Goal: Task Accomplishment & Management: Complete application form

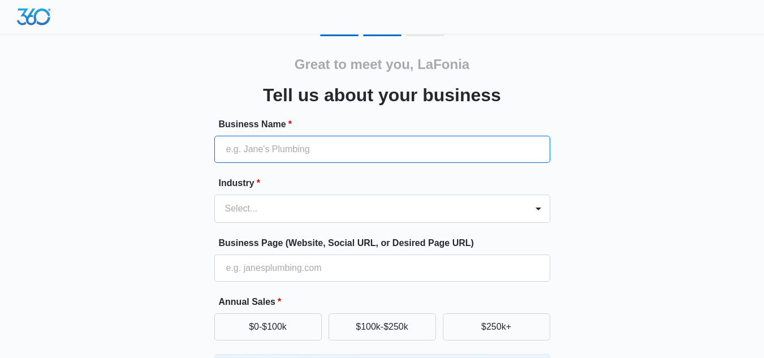
click at [252, 146] on input "Business Name *" at bounding box center [382, 149] width 336 height 27
type input "Steadfast Life Counseling and Consulting, LLC"
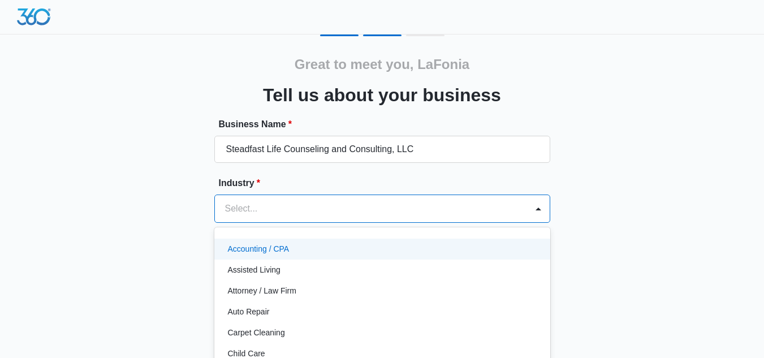
scroll to position [47, 0]
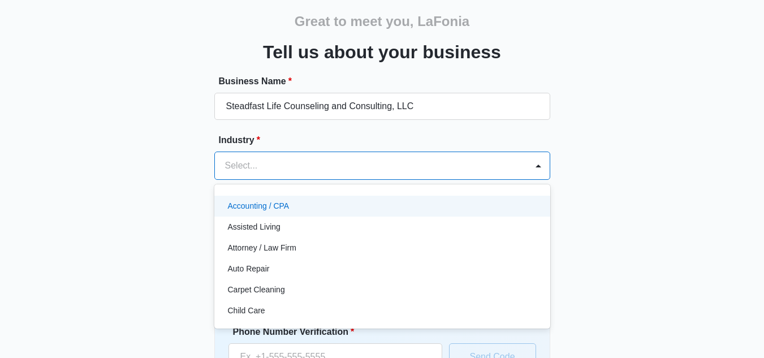
click at [239, 180] on div "49 results available. Use Up and Down to choose options, press Enter to select …" at bounding box center [382, 166] width 336 height 28
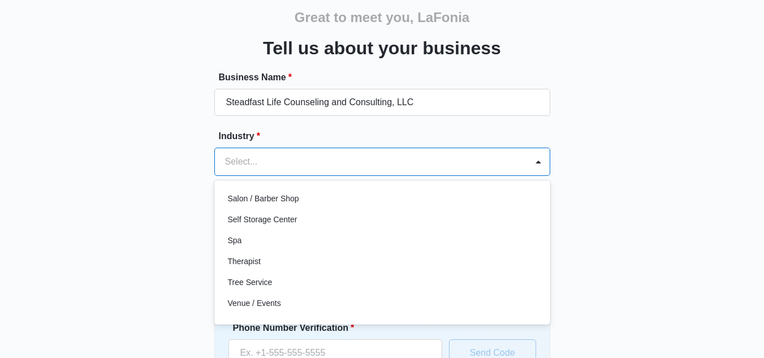
scroll to position [904, 0]
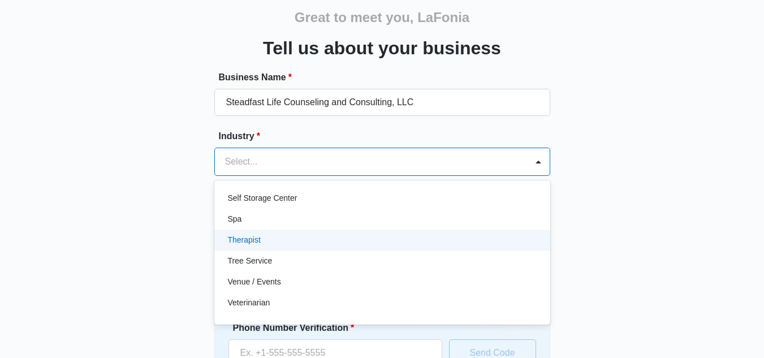
click at [523, 243] on div "Therapist" at bounding box center [381, 240] width 306 height 12
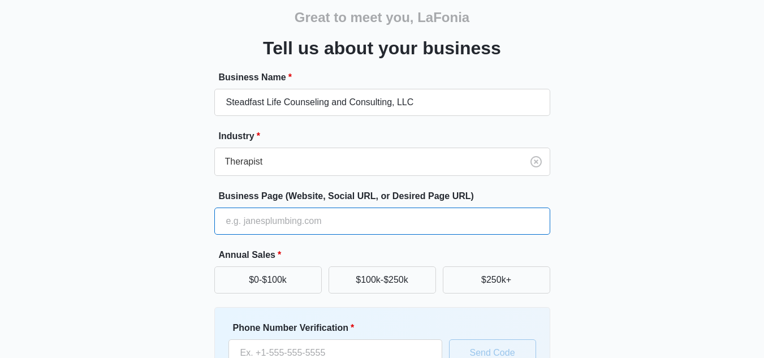
click at [366, 222] on input "Business Page (Website, Social URL, or Desired Page URL)" at bounding box center [382, 221] width 336 height 27
type input "[DOMAIN_NAME]"
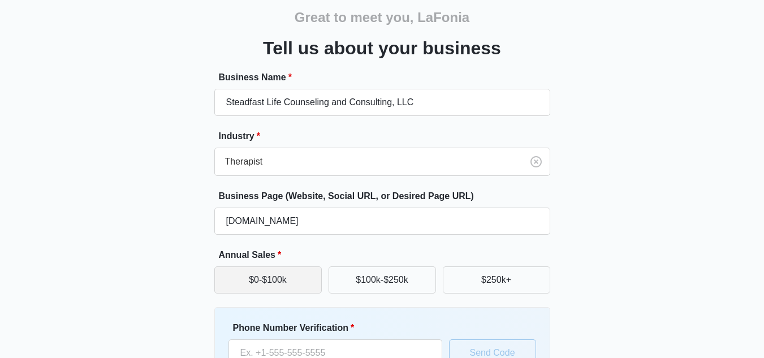
click at [293, 289] on button "$0-$100k" at bounding box center [267, 279] width 107 height 27
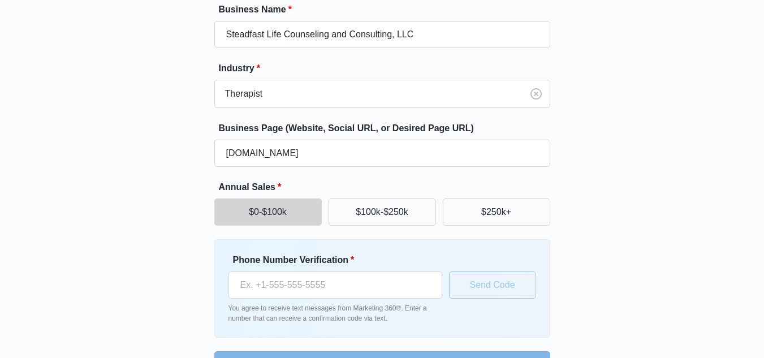
scroll to position [137, 0]
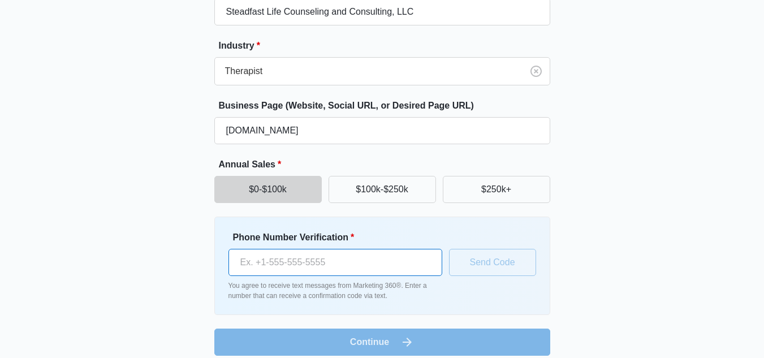
click at [278, 269] on input "Phone Number Verification *" at bounding box center [335, 262] width 214 height 27
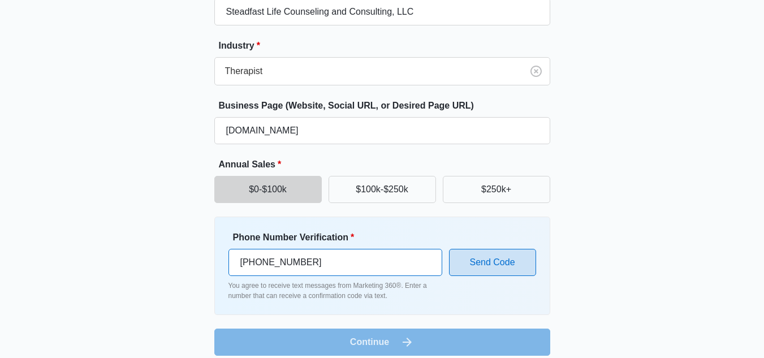
type input "[PHONE_NUMBER]"
click at [508, 262] on button "Send Code" at bounding box center [492, 262] width 87 height 27
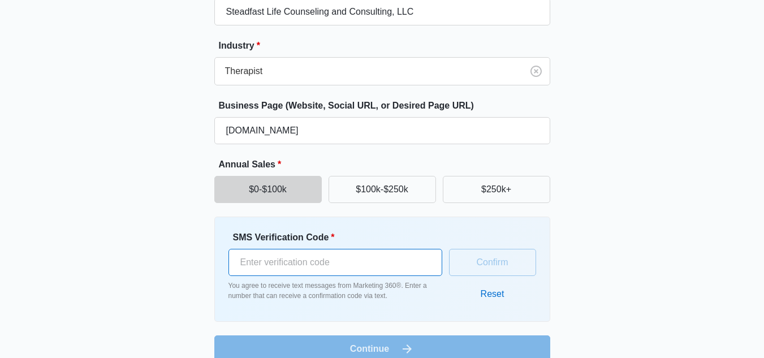
click at [340, 265] on input "SMS Verification Code *" at bounding box center [335, 262] width 214 height 27
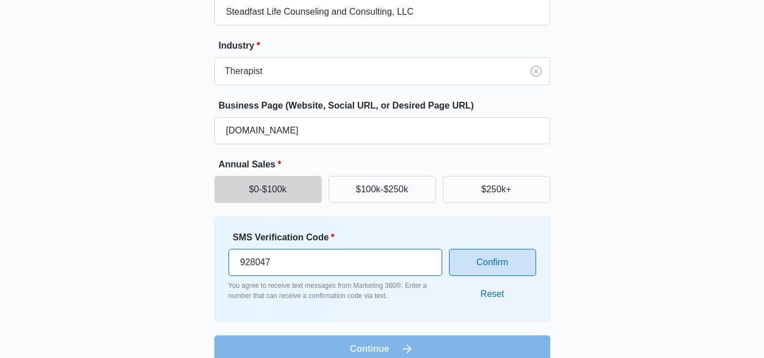
type input "928047"
click at [477, 261] on button "Confirm" at bounding box center [492, 262] width 87 height 27
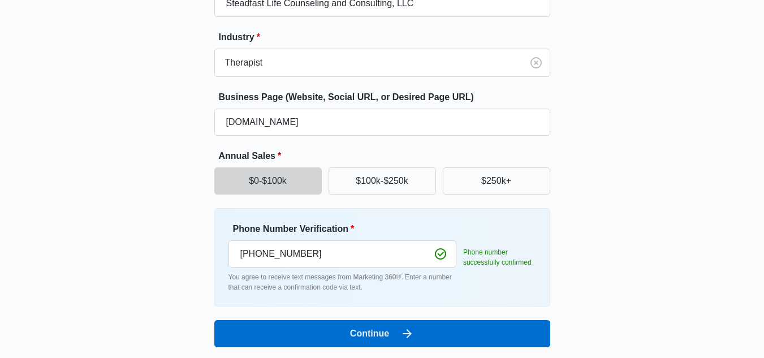
scroll to position [149, 0]
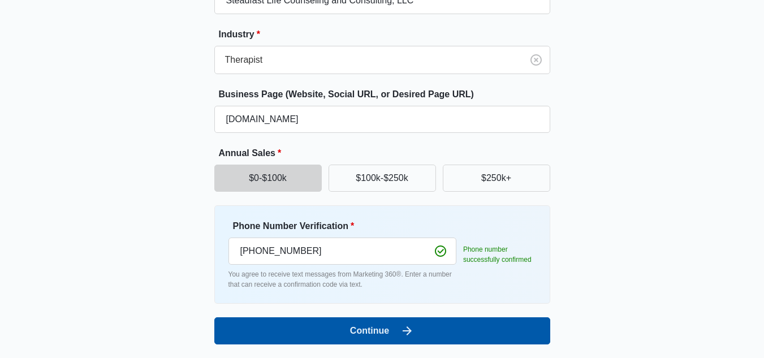
click at [416, 326] on button "Continue" at bounding box center [382, 330] width 336 height 27
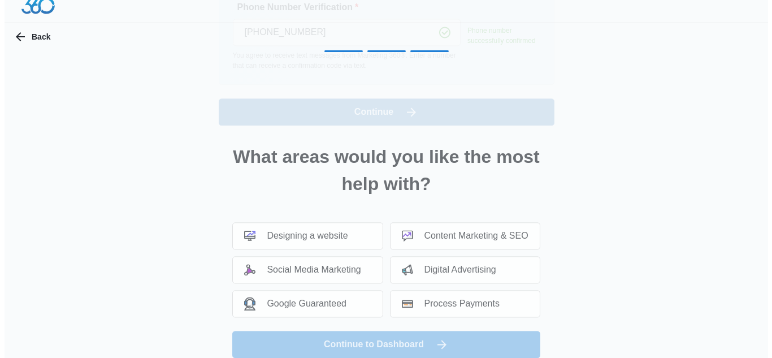
scroll to position [0, 0]
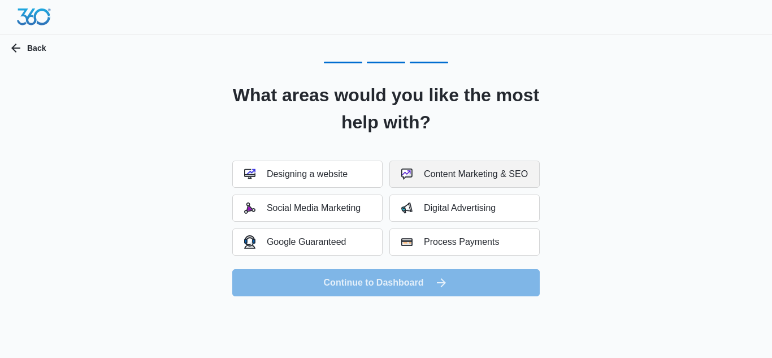
click at [451, 170] on div "Content Marketing & SEO" at bounding box center [464, 173] width 127 height 11
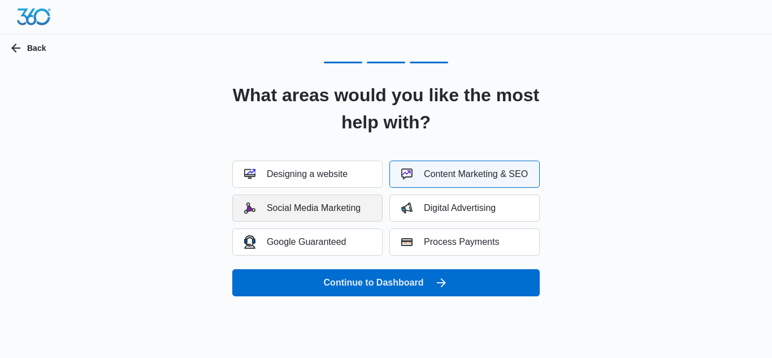
click at [341, 214] on button "Social Media Marketing" at bounding box center [307, 207] width 150 height 27
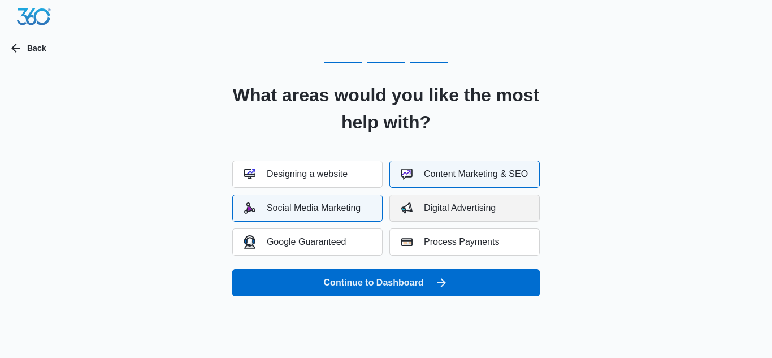
click at [442, 214] on button "Digital Advertising" at bounding box center [465, 207] width 150 height 27
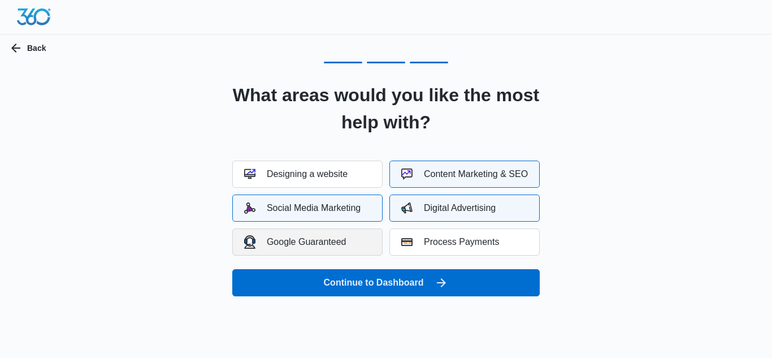
click at [365, 248] on button "Google Guaranteed" at bounding box center [307, 241] width 150 height 27
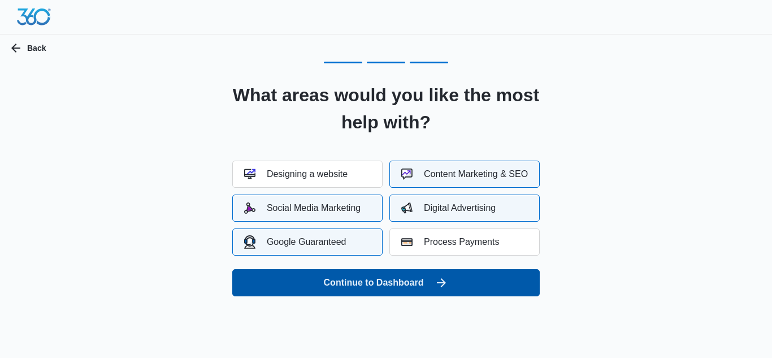
click at [433, 277] on button "Continue to Dashboard" at bounding box center [386, 282] width 308 height 27
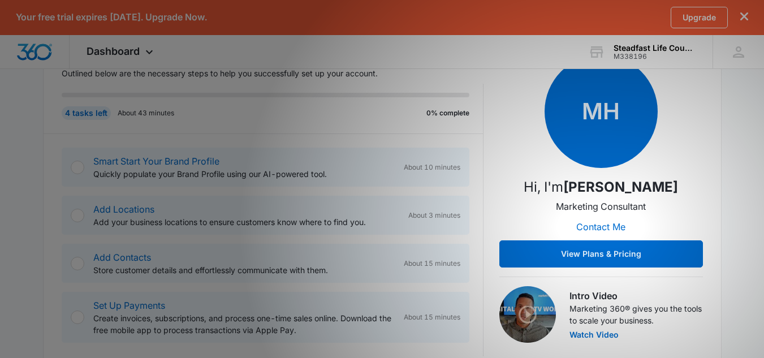
scroll to position [187, 0]
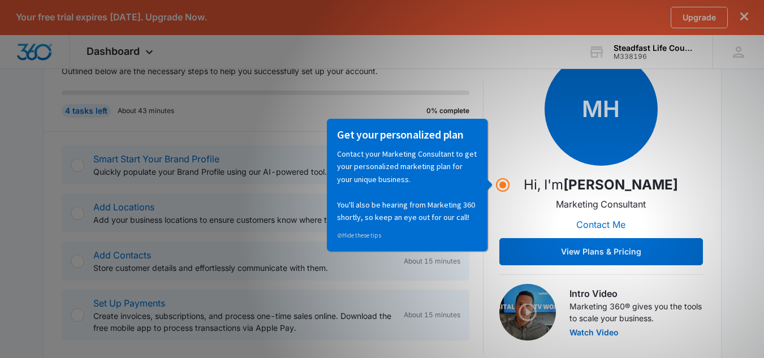
click at [502, 212] on div "MH Hi, I'm Matthew Holzapfel Marketing Consultant Contact Me View Plans & Prici…" at bounding box center [601, 159] width 204 height 213
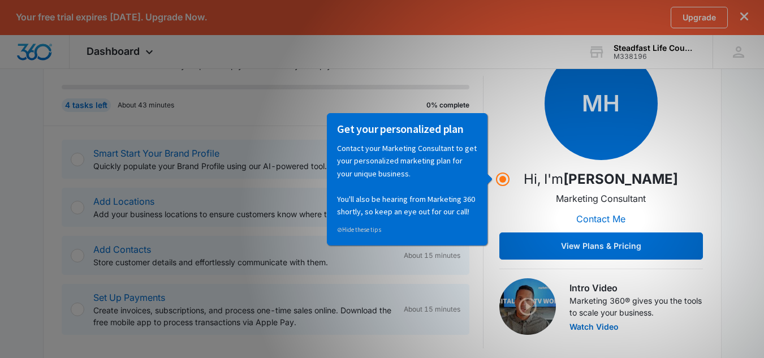
scroll to position [198, 0]
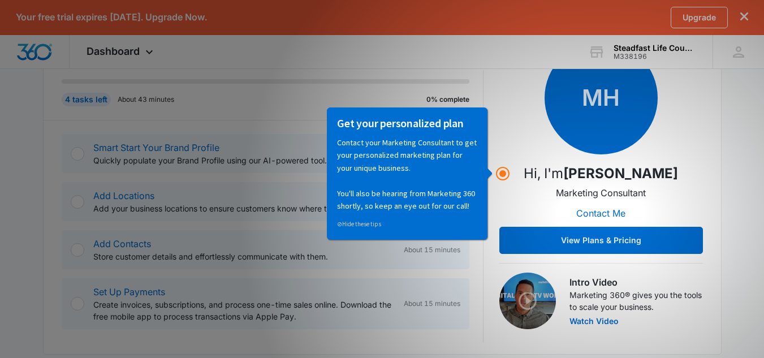
click at [504, 163] on div "MH Hi, I'm Matthew Holzapfel Marketing Consultant Contact Me View Plans & Prici…" at bounding box center [601, 147] width 204 height 213
click at [133, 193] on link "Add Locations" at bounding box center [123, 195] width 61 height 11
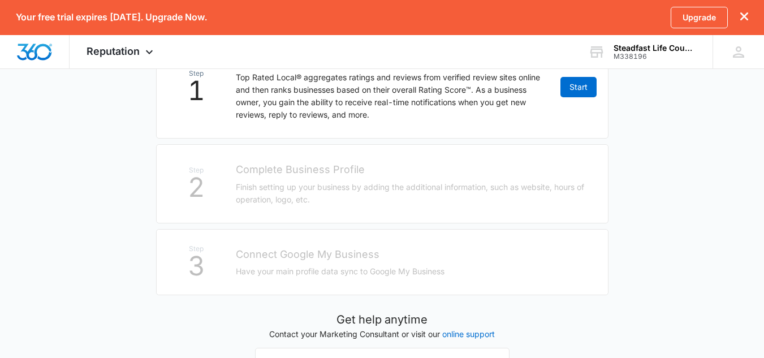
scroll to position [267, 0]
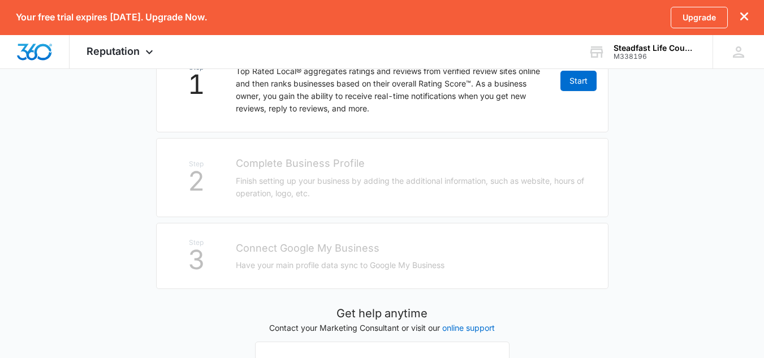
click at [393, 172] on li "Step 2 Complete Business Profile Finish setting up your business by adding the …" at bounding box center [382, 177] width 452 height 79
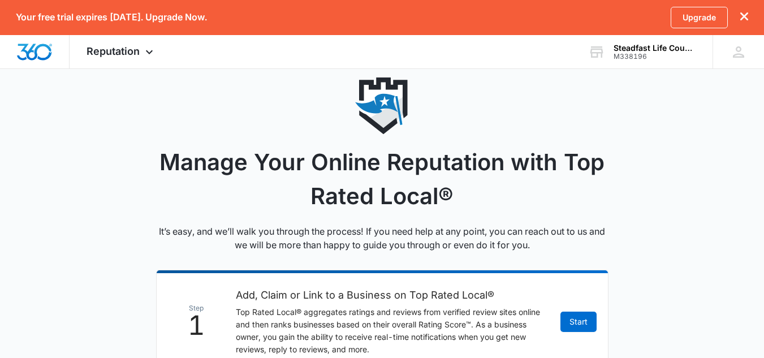
scroll to position [0, 0]
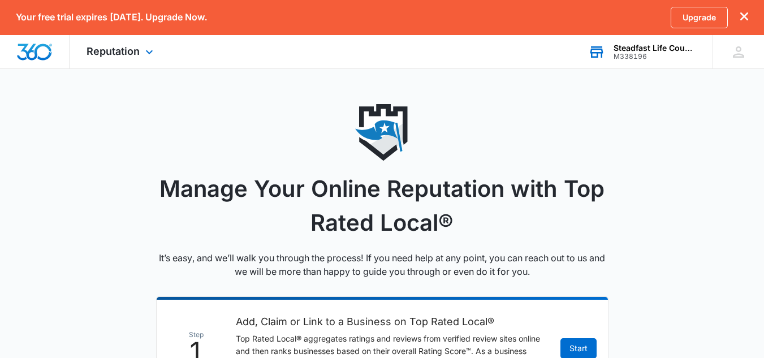
click at [638, 51] on div "Steadfast Life Counseling and Consulting, LLC" at bounding box center [654, 48] width 83 height 9
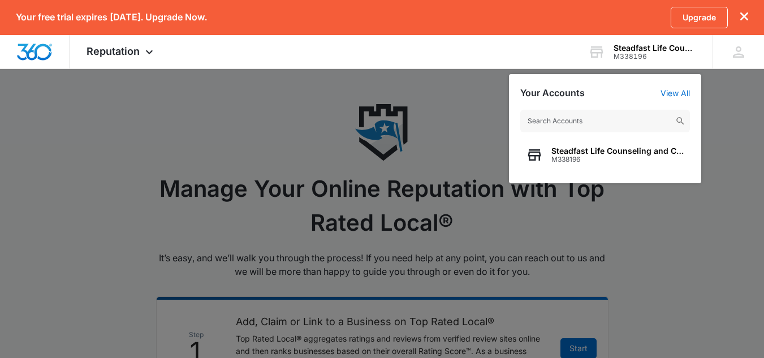
click at [447, 131] on div at bounding box center [382, 179] width 764 height 358
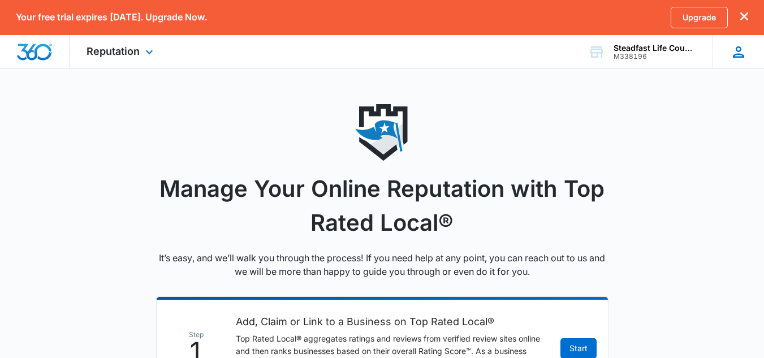
click at [738, 58] on icon at bounding box center [738, 52] width 17 height 17
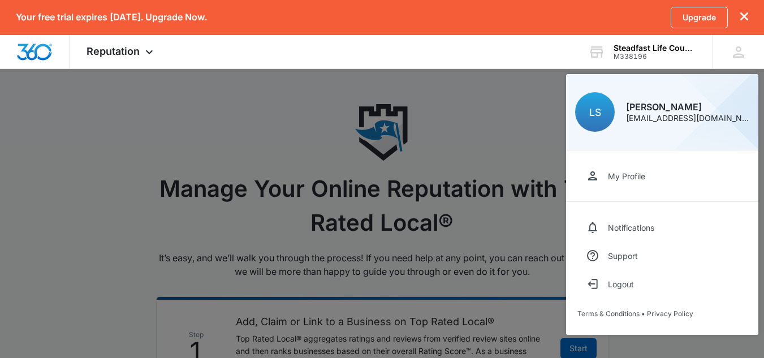
click at [447, 118] on div at bounding box center [382, 179] width 764 height 358
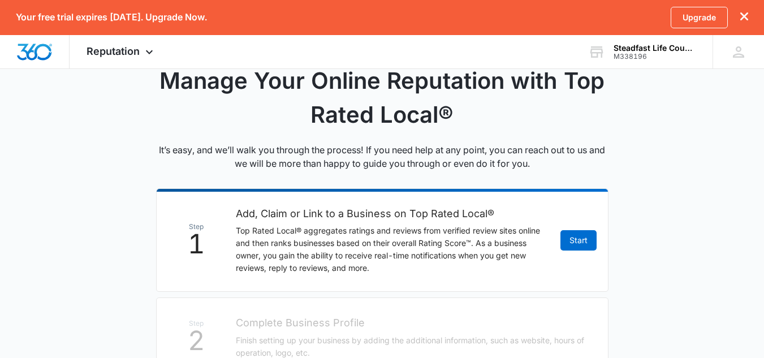
scroll to position [107, 0]
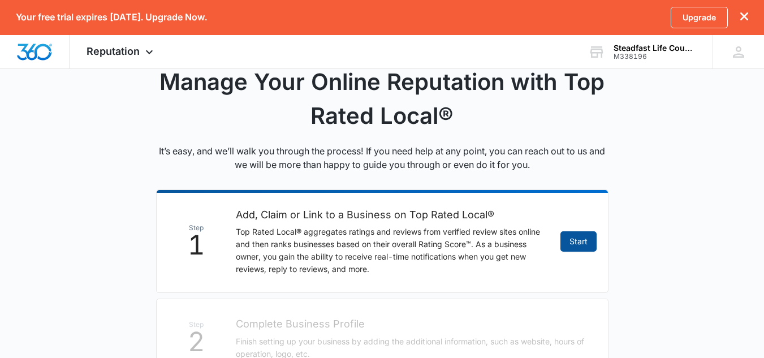
click at [570, 240] on link "Start" at bounding box center [578, 241] width 36 height 20
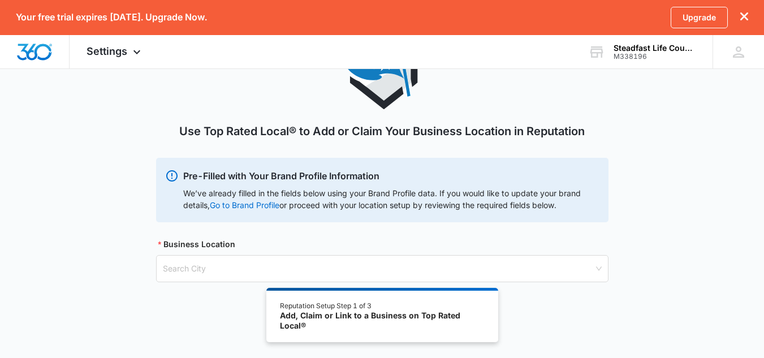
scroll to position [83, 0]
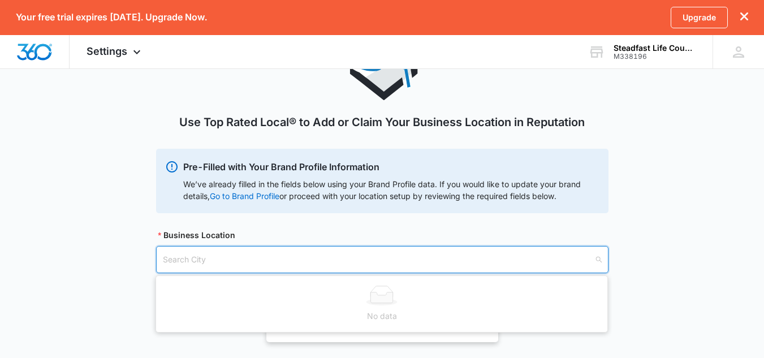
click at [205, 258] on input "search" at bounding box center [378, 260] width 431 height 26
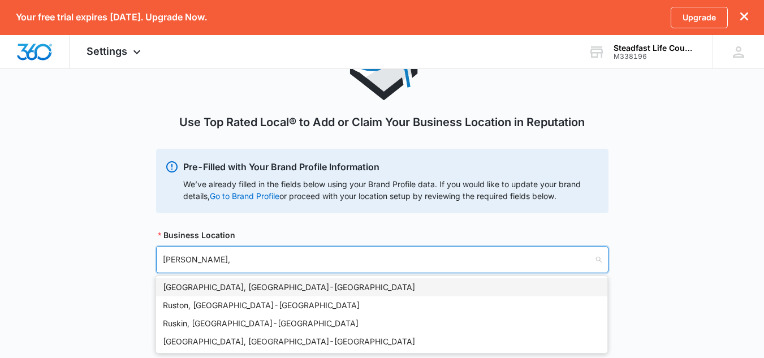
type input "Ruston,"
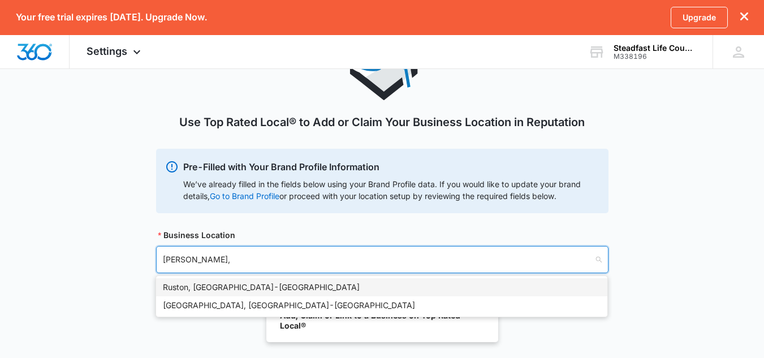
click at [205, 279] on div "Ruston, LA - USA" at bounding box center [381, 287] width 451 height 18
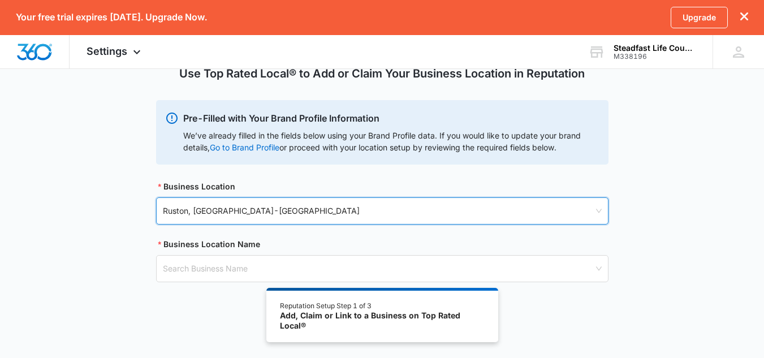
scroll to position [141, 0]
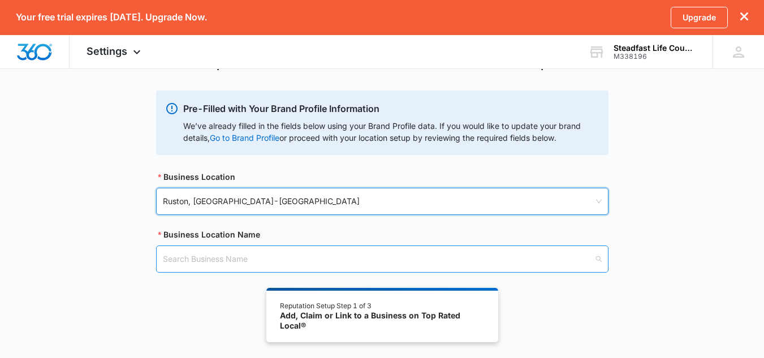
click at [258, 251] on input "search" at bounding box center [378, 259] width 431 height 26
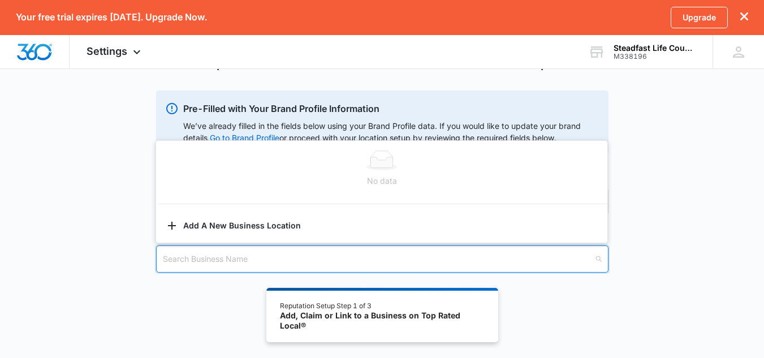
click at [638, 150] on div "Use Top Rated Local® to Add or Claim Your Business Location in Reputation Pre-F…" at bounding box center [382, 131] width 764 height 337
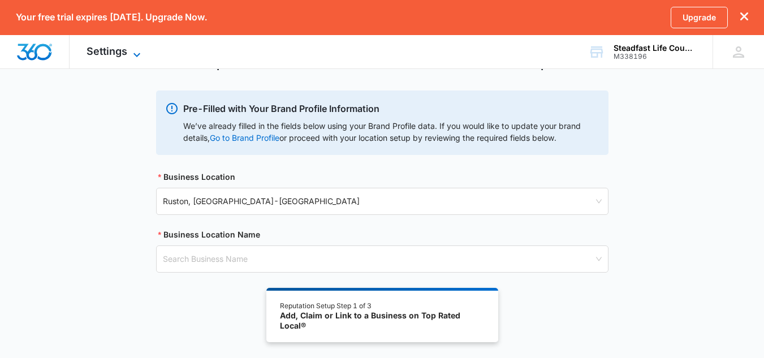
click at [109, 54] on span "Settings" at bounding box center [107, 51] width 41 height 12
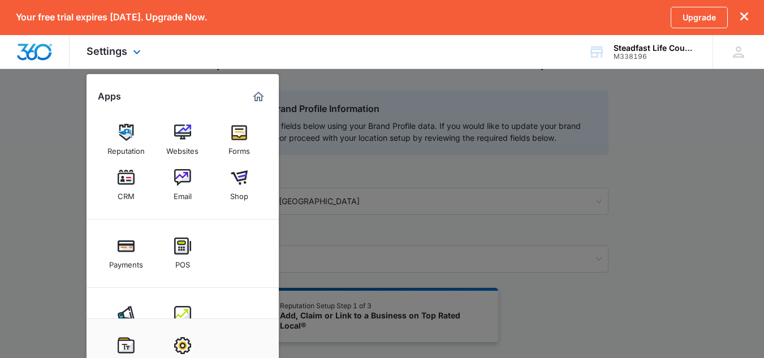
click at [260, 96] on img "Marketing 360® Dashboard" at bounding box center [259, 97] width 14 height 14
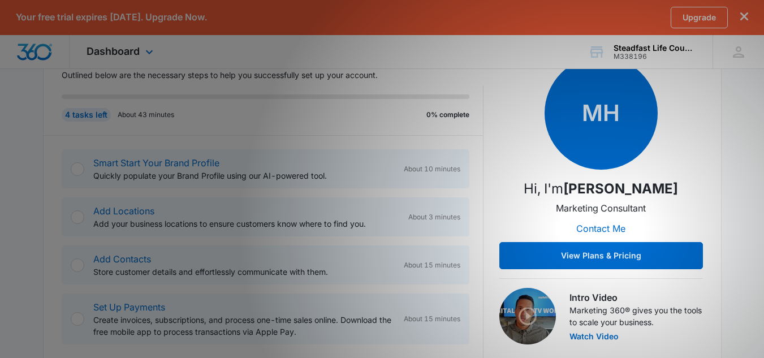
scroll to position [187, 0]
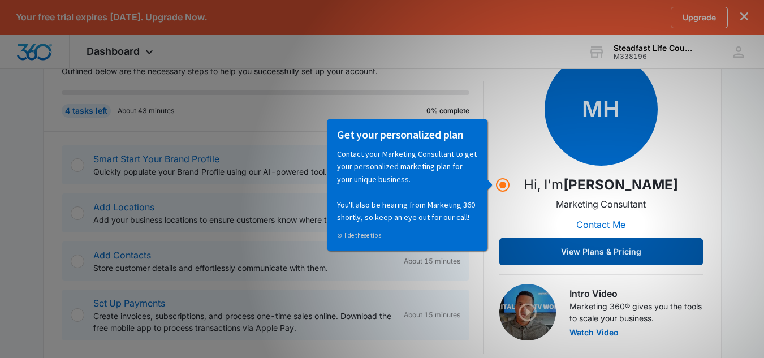
click at [624, 260] on button "View Plans & Pricing" at bounding box center [601, 251] width 204 height 27
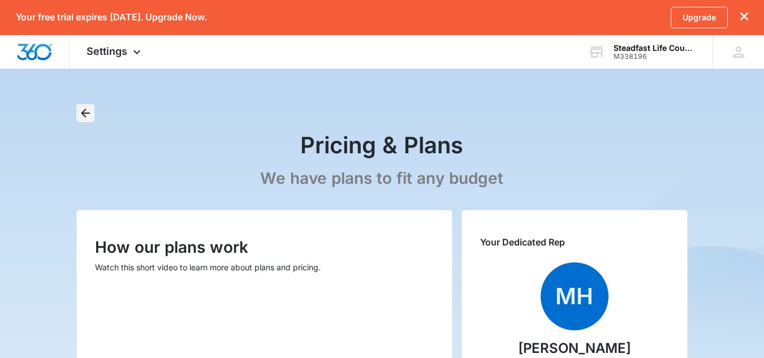
click at [84, 110] on icon "Back" at bounding box center [86, 113] width 14 height 14
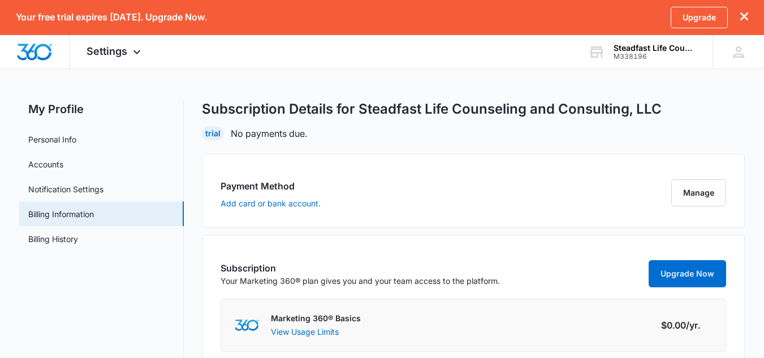
scroll to position [2, 0]
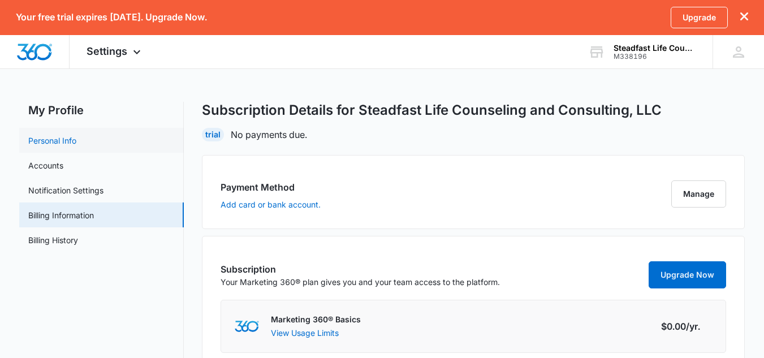
click at [62, 137] on link "Personal Info" at bounding box center [52, 141] width 48 height 12
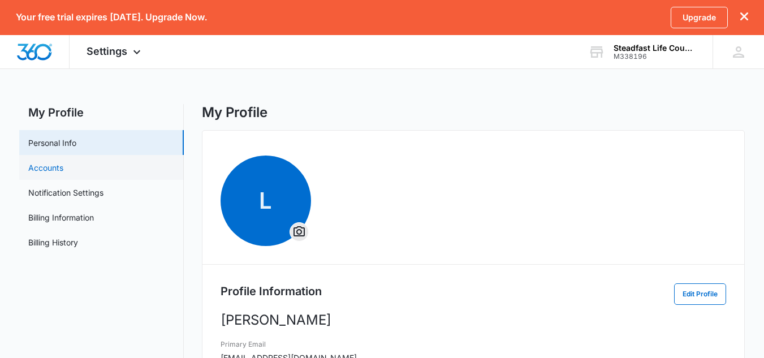
click at [63, 165] on link "Accounts" at bounding box center [45, 168] width 35 height 12
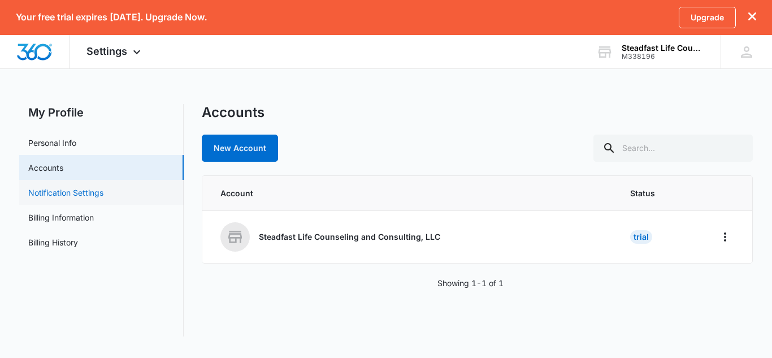
click at [83, 198] on link "Notification Settings" at bounding box center [65, 193] width 75 height 12
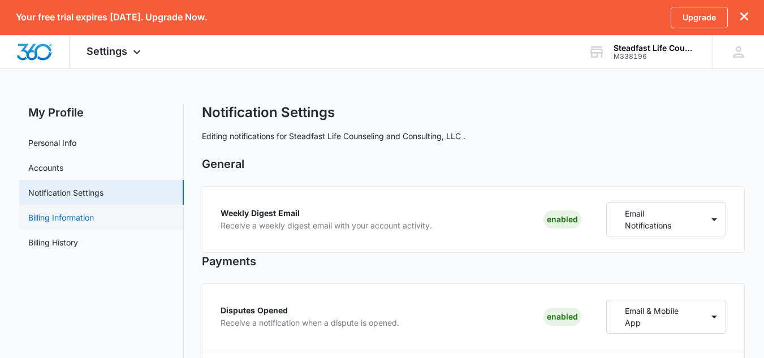
click at [55, 223] on link "Billing Information" at bounding box center [61, 217] width 66 height 12
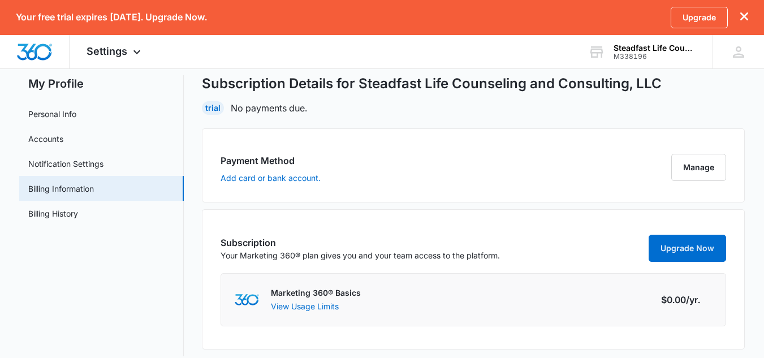
scroll to position [41, 0]
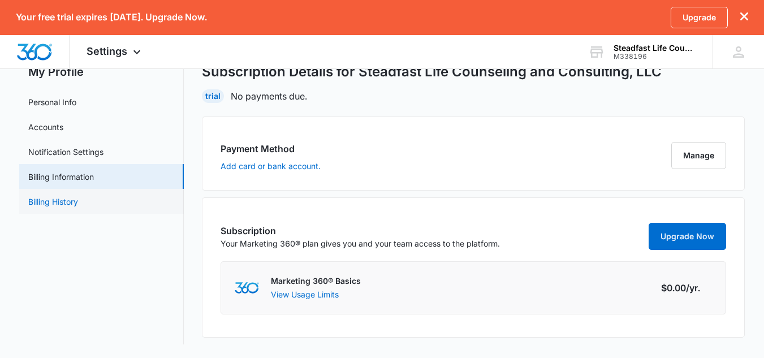
click at [66, 206] on link "Billing History" at bounding box center [53, 202] width 50 height 12
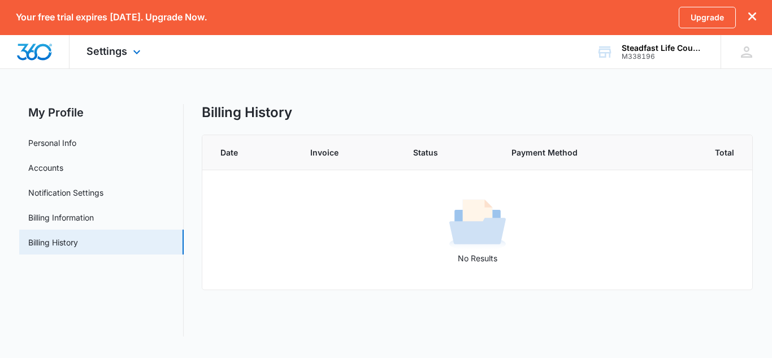
click at [128, 58] on div "Settings Apps Reputation Websites Forms CRM Email Shop Payments POS Ads Intelli…" at bounding box center [115, 51] width 91 height 33
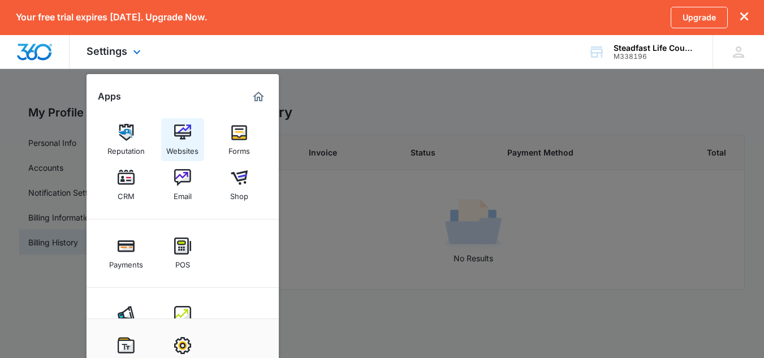
click at [179, 135] on img at bounding box center [182, 132] width 17 height 17
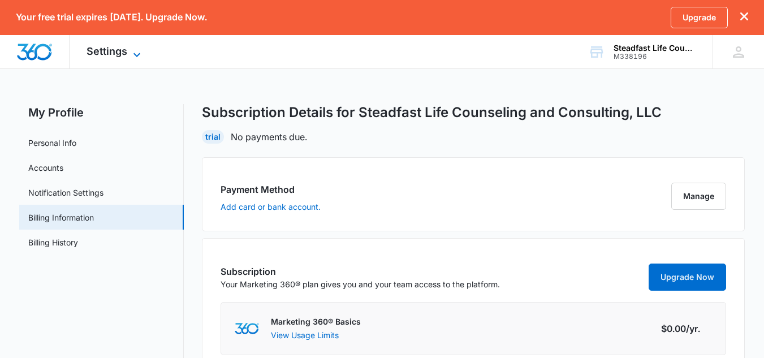
click at [135, 53] on icon at bounding box center [137, 55] width 14 height 14
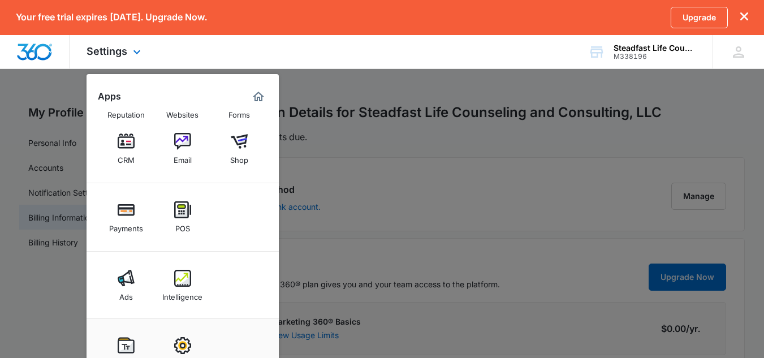
scroll to position [38, 0]
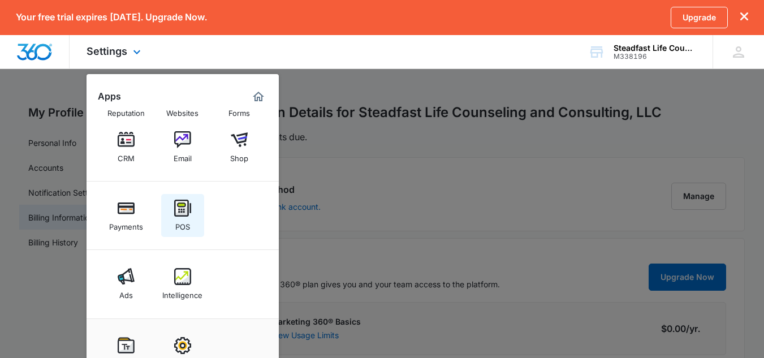
click at [181, 211] on img at bounding box center [182, 208] width 17 height 17
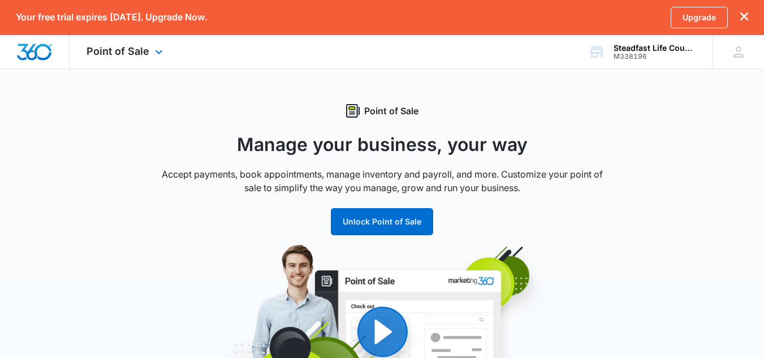
click at [167, 51] on div "Point of Sale Apps Reputation Websites Forms CRM Email Shop Payments POS Ads In…" at bounding box center [126, 51] width 113 height 33
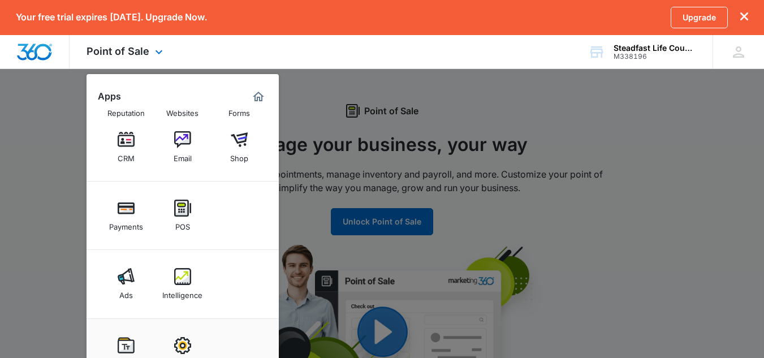
click at [417, 40] on div "Point of Sale Apps Reputation Websites Forms CRM Email Shop Payments POS Ads In…" at bounding box center [382, 52] width 764 height 34
